Goal: Task Accomplishment & Management: Manage account settings

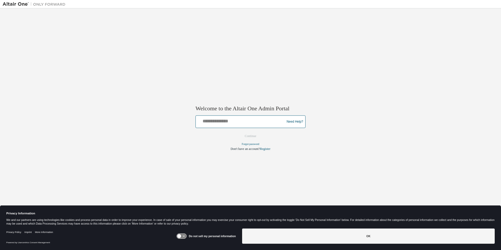
click at [212, 122] on input "text" at bounding box center [241, 121] width 86 height 8
type input "**********"
click at [251, 134] on button "Continue" at bounding box center [250, 136] width 23 height 8
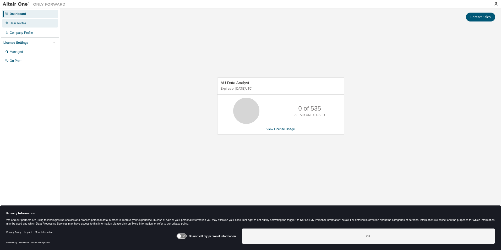
click at [21, 22] on div "User Profile" at bounding box center [18, 23] width 16 height 4
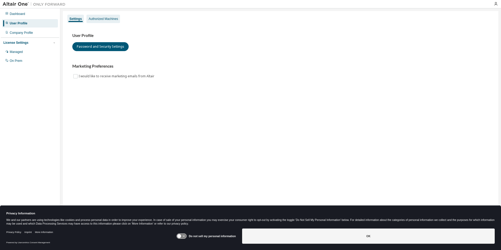
click at [100, 17] on div "Authorized Machines" at bounding box center [102, 19] width 29 height 4
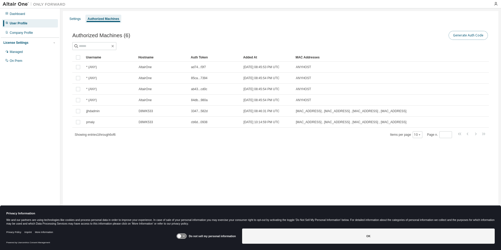
click at [468, 36] on button "Generate Auth Code" at bounding box center [467, 35] width 39 height 9
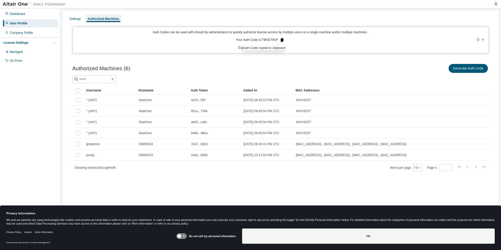
click at [282, 40] on icon at bounding box center [281, 40] width 3 height 4
click at [282, 41] on icon at bounding box center [281, 40] width 3 height 4
click at [299, 68] on div "Generate Auth Code" at bounding box center [384, 68] width 208 height 11
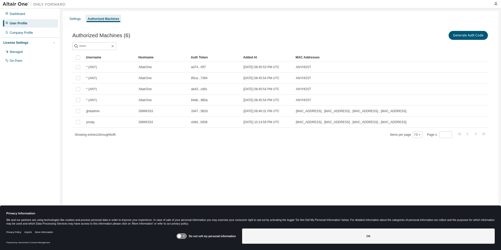
click at [36, 117] on div "Dashboard User Profile Company Profile License Settings Managed On Prem" at bounding box center [30, 116] width 58 height 215
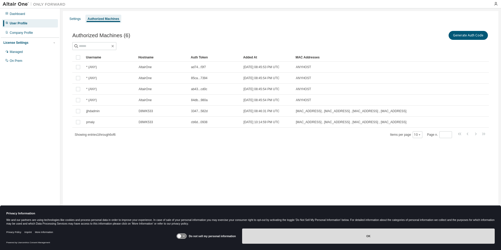
click at [341, 238] on button "OK" at bounding box center [368, 235] width 252 height 15
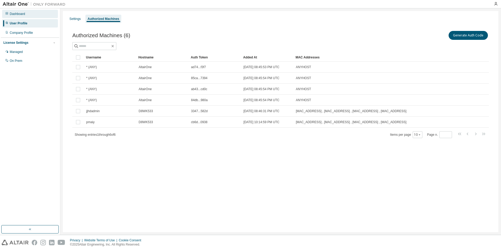
click at [19, 15] on div "Dashboard" at bounding box center [17, 14] width 15 height 4
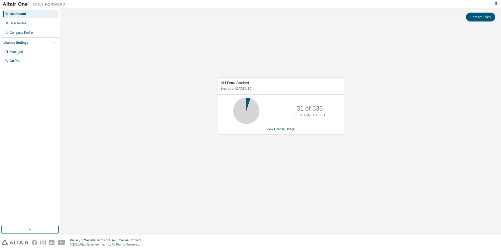
click at [112, 178] on div "AU Data Analyst Expires on March 2, 2026 UTC 31 of 535 ALTAIR UNITS USED View L…" at bounding box center [280, 108] width 435 height 162
click at [91, 35] on div "AU Data Analyst Expires on March 2, 2026 UTC 31 of 535 ALTAIR UNITS USED View L…" at bounding box center [280, 108] width 435 height 162
click at [27, 25] on div "User Profile" at bounding box center [30, 23] width 56 height 8
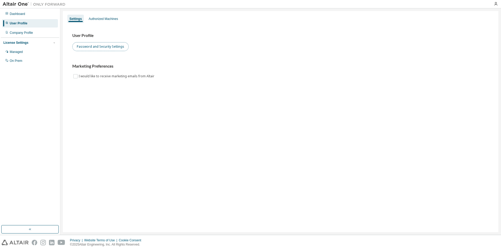
click at [114, 51] on button "Password and Security Settings" at bounding box center [100, 46] width 56 height 9
click at [23, 52] on div "Managed" at bounding box center [16, 52] width 13 height 4
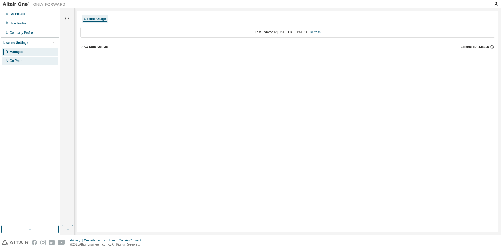
click at [19, 63] on div "On Prem" at bounding box center [30, 61] width 56 height 8
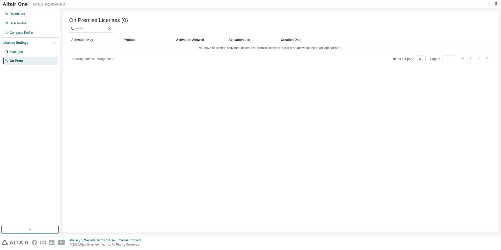
click at [19, 107] on div "Dashboard User Profile Company Profile License Settings Managed On Prem" at bounding box center [30, 116] width 58 height 215
click at [19, 32] on div "Company Profile" at bounding box center [21, 33] width 23 height 4
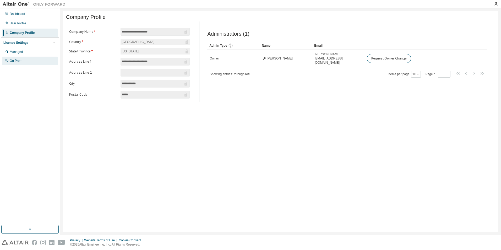
click at [15, 63] on div "On Prem" at bounding box center [30, 61] width 56 height 8
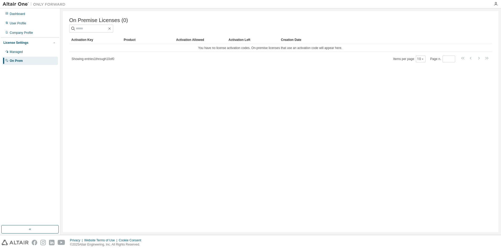
click at [27, 97] on div "Dashboard User Profile Company Profile License Settings Managed On Prem" at bounding box center [30, 116] width 58 height 215
click at [20, 52] on div "Managed" at bounding box center [16, 52] width 13 height 4
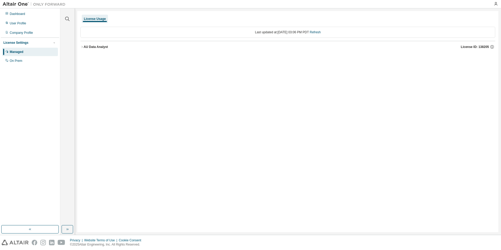
click at [93, 16] on div "License Usage" at bounding box center [95, 19] width 26 height 8
click at [83, 48] on icon "button" at bounding box center [81, 46] width 3 height 3
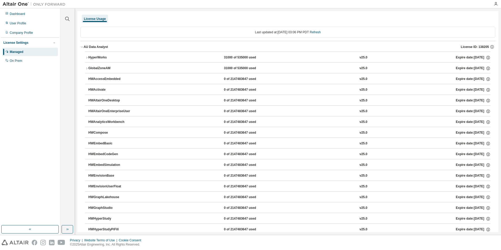
click at [83, 47] on icon "button" at bounding box center [81, 46] width 3 height 3
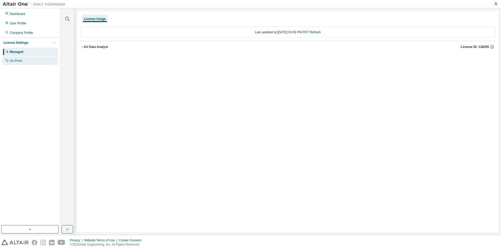
click at [35, 64] on div "On Prem" at bounding box center [30, 61] width 56 height 8
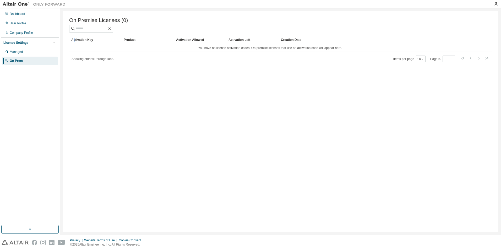
click at [75, 40] on div "Activation Key" at bounding box center [95, 40] width 48 height 8
click at [90, 42] on div "Activation Key" at bounding box center [95, 40] width 48 height 8
click at [19, 15] on div "Dashboard" at bounding box center [17, 14] width 15 height 4
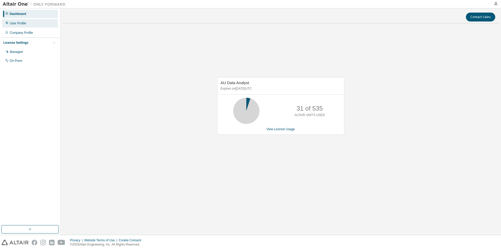
click at [4, 22] on div "User Profile" at bounding box center [30, 23] width 56 height 8
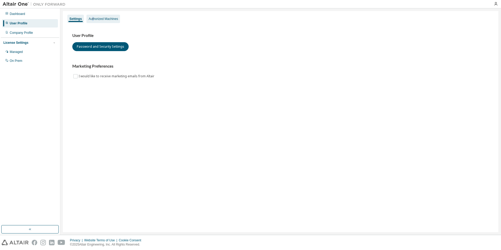
click at [94, 20] on div "Authorized Machines" at bounding box center [102, 19] width 29 height 4
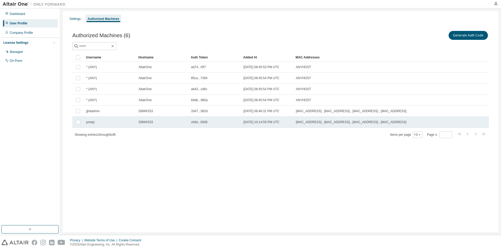
click at [374, 119] on td "14:F6:D8:F0:A8:24 , 14:F6:D8:F0:A8:20 , 00:05:9A:3C:7A:00 , C0:3E:BA:40:17:89" at bounding box center [364, 121] width 142 height 11
click at [432, 36] on button "Generate Auth Code" at bounding box center [428, 35] width 39 height 9
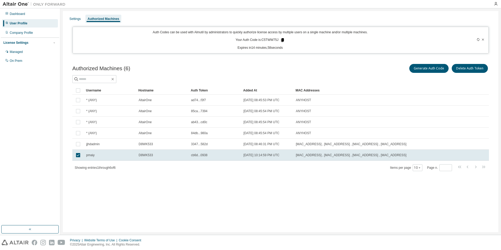
click at [283, 41] on icon at bounding box center [282, 40] width 3 height 4
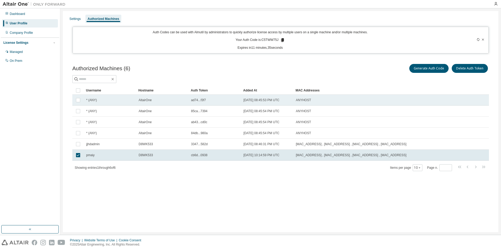
click at [146, 101] on span "AltairOne" at bounding box center [144, 100] width 13 height 4
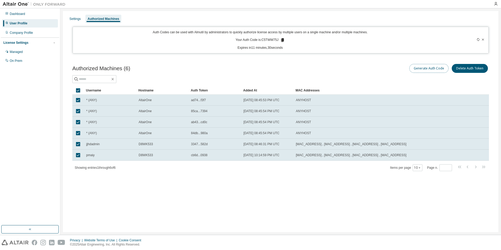
click at [421, 68] on button "Generate Auth Code" at bounding box center [428, 68] width 39 height 9
click at [465, 69] on button "Delete Auth Token" at bounding box center [469, 68] width 36 height 9
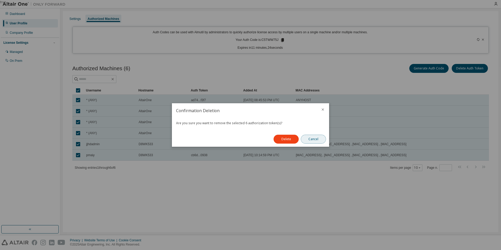
click at [312, 141] on button "Cancel" at bounding box center [313, 139] width 25 height 9
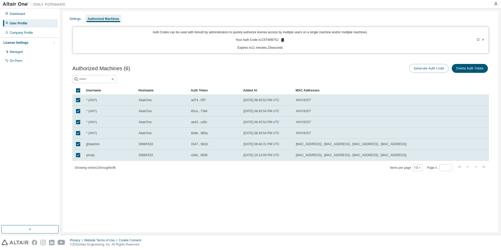
click at [423, 68] on button "Generate Auth Code" at bounding box center [428, 68] width 39 height 9
click at [282, 40] on icon at bounding box center [282, 40] width 3 height 4
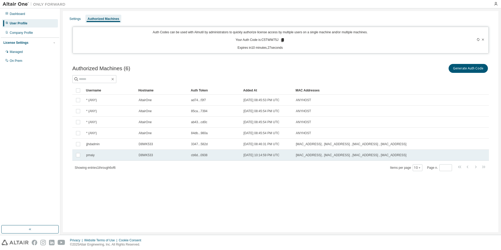
click at [122, 157] on div "pmaiy" at bounding box center [110, 155] width 48 height 4
click at [419, 67] on button "Generate Auth Code" at bounding box center [428, 68] width 39 height 9
click at [230, 65] on div "Authorized Machines (6) Generate Auth Code Delete Auth Token" at bounding box center [280, 68] width 416 height 11
click at [478, 39] on icon at bounding box center [477, 39] width 3 height 3
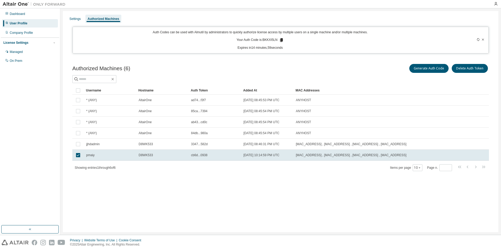
click at [481, 39] on icon at bounding box center [482, 39] width 3 height 3
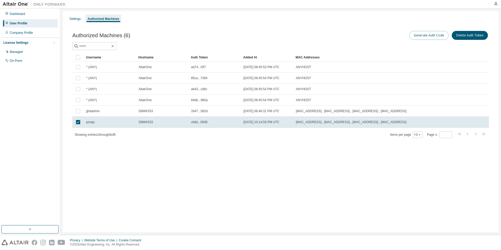
click at [439, 36] on button "Generate Auth Code" at bounding box center [428, 35] width 39 height 9
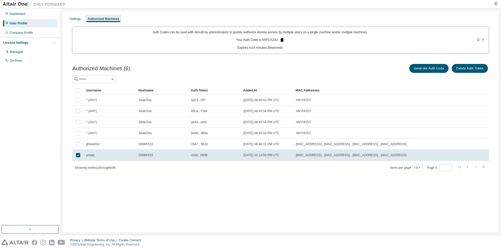
click at [283, 40] on icon at bounding box center [281, 40] width 3 height 4
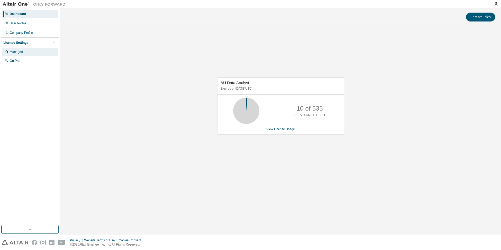
click at [34, 53] on div "Managed" at bounding box center [30, 52] width 56 height 8
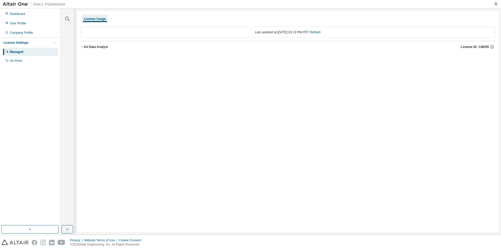
click at [81, 47] on icon "button" at bounding box center [81, 46] width 3 height 3
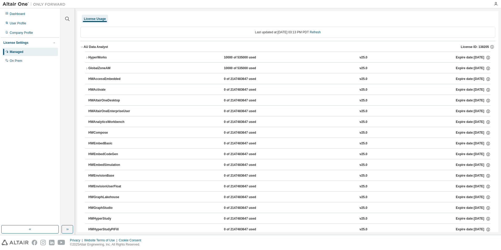
click at [83, 47] on icon "button" at bounding box center [81, 46] width 3 height 3
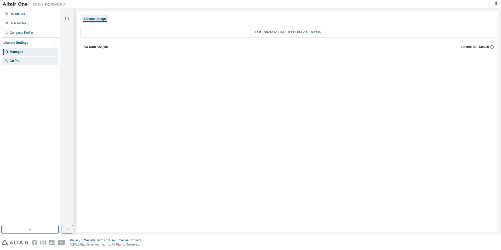
click at [24, 60] on div "On Prem" at bounding box center [30, 61] width 56 height 8
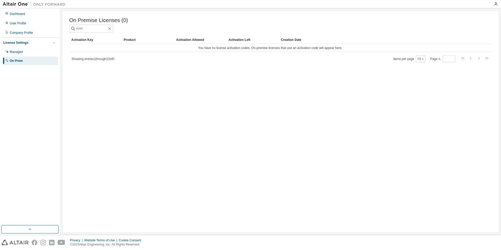
click at [88, 38] on div "Activation Key" at bounding box center [95, 40] width 48 height 8
click at [21, 24] on div "User Profile" at bounding box center [18, 23] width 16 height 4
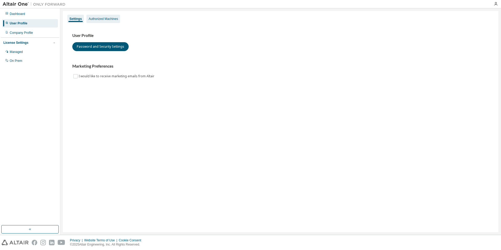
click at [101, 20] on div "Authorized Machines" at bounding box center [102, 19] width 29 height 4
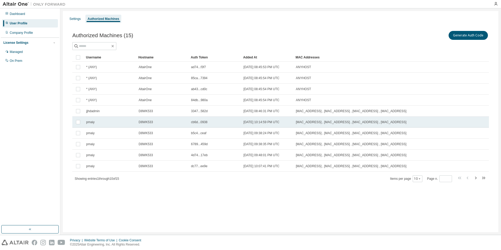
click at [311, 123] on span "14:F6:D8:F0:A8:24 , C0:3E:BA:40:17:89 , 00:05:9A:3C:7A:00 , 14:F6:D8:F0:A8:20" at bounding box center [351, 122] width 110 height 4
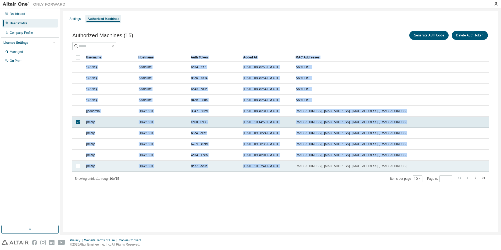
click at [294, 164] on td "14:F6:D8:F0:A8:24 , C8:F7:50:5E:3C:AE , C0:3E:BA:40:17:89 , 14:F6:D8:F0:A8:20" at bounding box center [364, 165] width 142 height 11
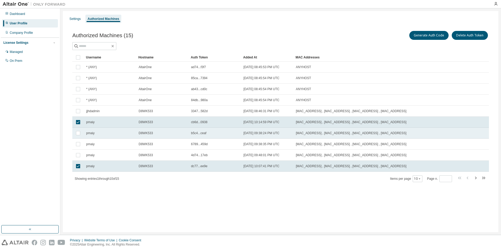
click at [265, 132] on span "2025-09-03 09:38:24 PM UTC" at bounding box center [261, 133] width 36 height 4
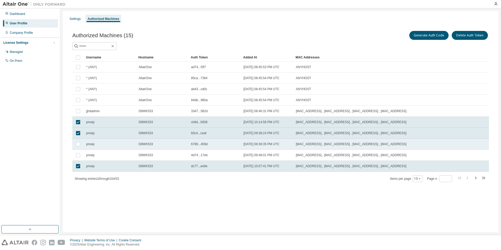
drag, startPoint x: 265, startPoint y: 132, endPoint x: 263, endPoint y: 144, distance: 12.0
click at [263, 144] on span "2025-09-03 09:38:35 PM UTC" at bounding box center [261, 144] width 36 height 4
click at [263, 153] on span "2025-09-03 09:48:01 PM UTC" at bounding box center [261, 155] width 36 height 4
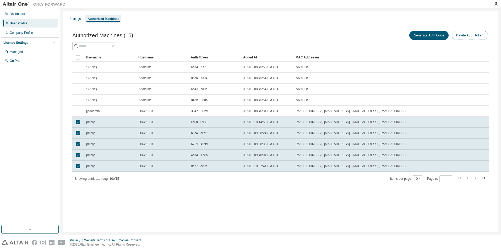
click at [475, 35] on button "Delete Auth Token" at bounding box center [469, 35] width 36 height 9
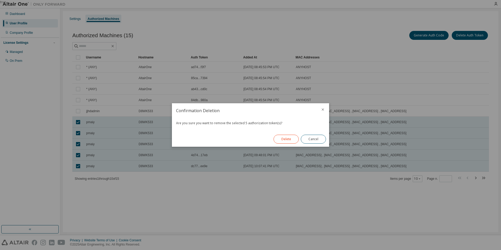
click at [292, 138] on button "Delete" at bounding box center [285, 139] width 25 height 9
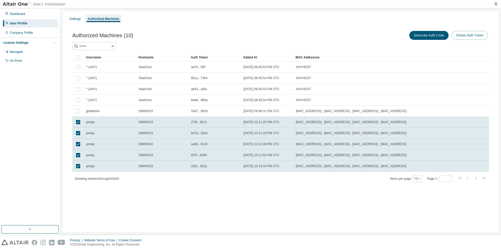
click at [471, 36] on button "Delete Auth Token" at bounding box center [469, 35] width 36 height 9
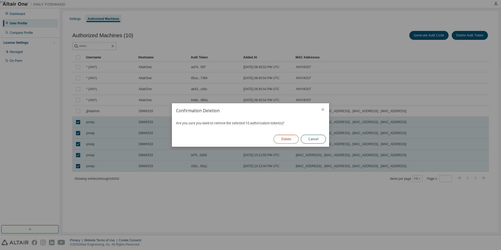
click at [284, 138] on button "Delete" at bounding box center [285, 139] width 25 height 9
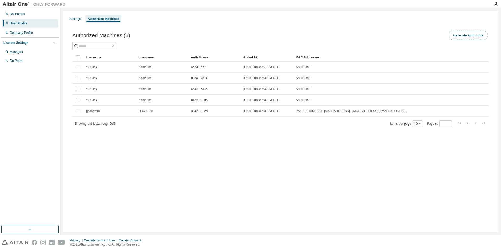
click at [470, 32] on button "Generate Auth Code" at bounding box center [467, 35] width 39 height 9
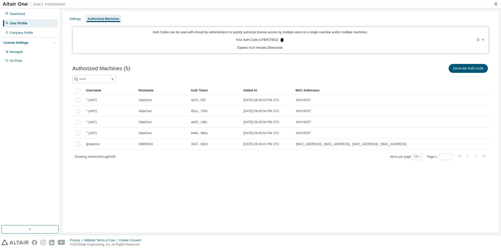
click at [283, 39] on icon at bounding box center [281, 40] width 3 height 4
click at [73, 20] on div "Settings" at bounding box center [74, 19] width 11 height 4
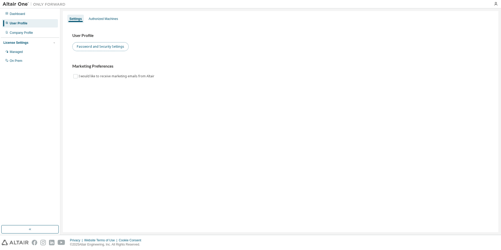
click at [102, 45] on button "Password and Security Settings" at bounding box center [100, 46] width 56 height 9
click at [100, 20] on div "Authorized Machines" at bounding box center [102, 19] width 29 height 4
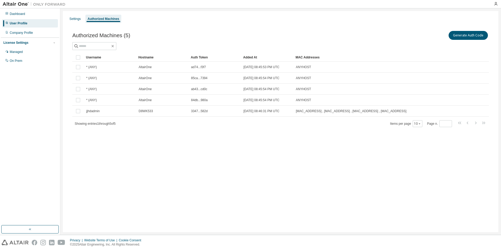
click at [163, 166] on div "Settings Authorized Machines Authorized Machines (5) Generate Auth Code Clear L…" at bounding box center [280, 121] width 435 height 221
click at [460, 37] on button "Generate Auth Code" at bounding box center [467, 35] width 39 height 9
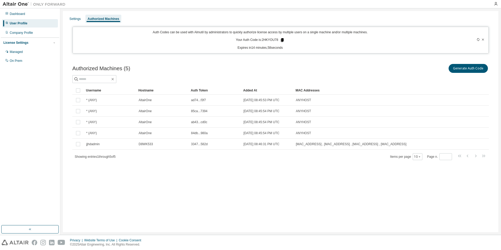
click at [283, 39] on icon at bounding box center [281, 40] width 3 height 4
click at [32, 84] on div "Dashboard User Profile Company Profile License Settings Managed On Prem" at bounding box center [30, 116] width 58 height 215
click at [21, 14] on div "Dashboard" at bounding box center [17, 14] width 15 height 4
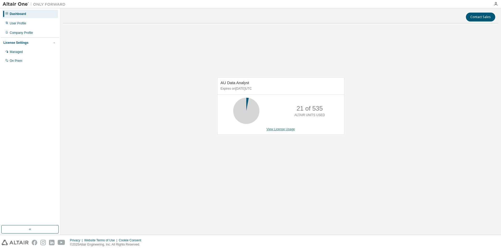
click at [287, 129] on link "View License Usage" at bounding box center [280, 129] width 29 height 4
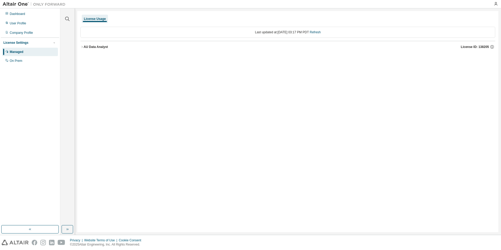
click at [82, 46] on icon "button" at bounding box center [81, 46] width 3 height 3
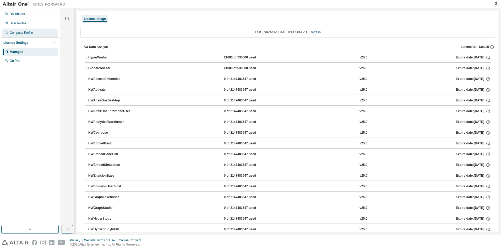
click at [25, 34] on div "Company Profile" at bounding box center [21, 33] width 23 height 4
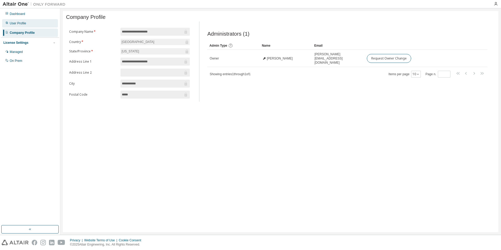
click at [25, 25] on div "User Profile" at bounding box center [18, 23] width 16 height 4
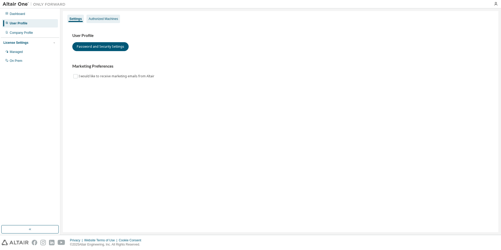
click at [95, 19] on div "Authorized Machines" at bounding box center [102, 19] width 29 height 4
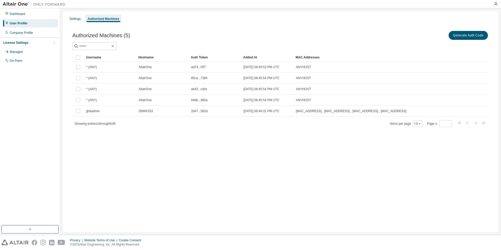
click at [215, 23] on div "Settings Authorized Machines" at bounding box center [280, 18] width 429 height 9
click at [192, 182] on div "Settings Authorized Machines Authorized Machines (5) Generate Auth Code Clear L…" at bounding box center [280, 121] width 435 height 221
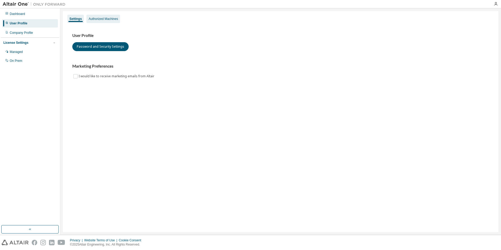
click at [103, 19] on div "Authorized Machines" at bounding box center [102, 19] width 29 height 4
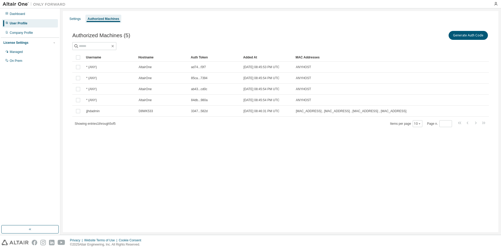
click at [110, 160] on div "Settings Authorized Machines Authorized Machines (5) Generate Auth Code Clear L…" at bounding box center [280, 121] width 435 height 221
click at [108, 158] on div "Settings Authorized Machines Authorized Machines (5) Generate Auth Code Clear L…" at bounding box center [280, 121] width 435 height 221
click at [460, 34] on button "Generate Auth Code" at bounding box center [467, 35] width 39 height 9
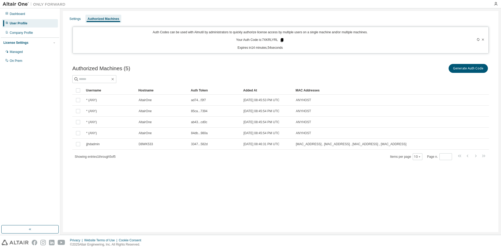
click at [283, 39] on icon at bounding box center [281, 40] width 3 height 4
drag, startPoint x: 218, startPoint y: 198, endPoint x: 223, endPoint y: 193, distance: 6.5
click at [219, 198] on div "Settings Authorized Machines Auth Codes can be used with Almutil by administrat…" at bounding box center [280, 121] width 435 height 221
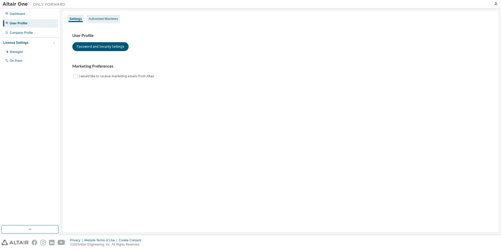
click at [107, 15] on div "Authorized Machines" at bounding box center [103, 19] width 34 height 8
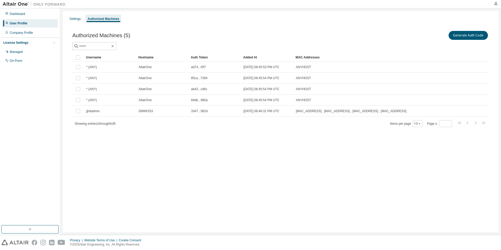
click at [7, 156] on div "Dashboard User Profile Company Profile License Settings Managed On Prem" at bounding box center [30, 116] width 58 height 215
click at [85, 153] on div "Settings Authorized Machines Authorized Machines (5) Generate Auth Code Clear L…" at bounding box center [280, 121] width 435 height 221
click at [476, 34] on button "Generate Auth Code" at bounding box center [467, 35] width 39 height 9
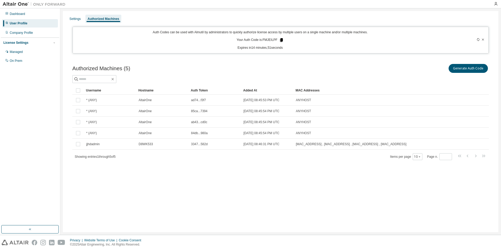
click at [281, 40] on icon at bounding box center [281, 40] width 3 height 4
click at [281, 38] on icon at bounding box center [281, 40] width 3 height 4
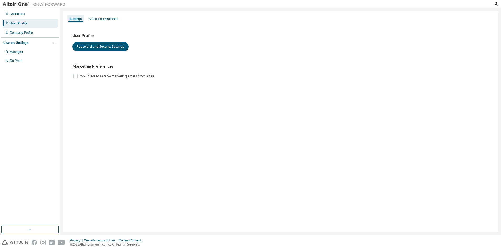
click at [97, 14] on div "Settings Authorized Machines" at bounding box center [280, 18] width 429 height 9
click at [101, 17] on div "Authorized Machines" at bounding box center [102, 19] width 29 height 4
